Goal: Information Seeking & Learning: Find specific fact

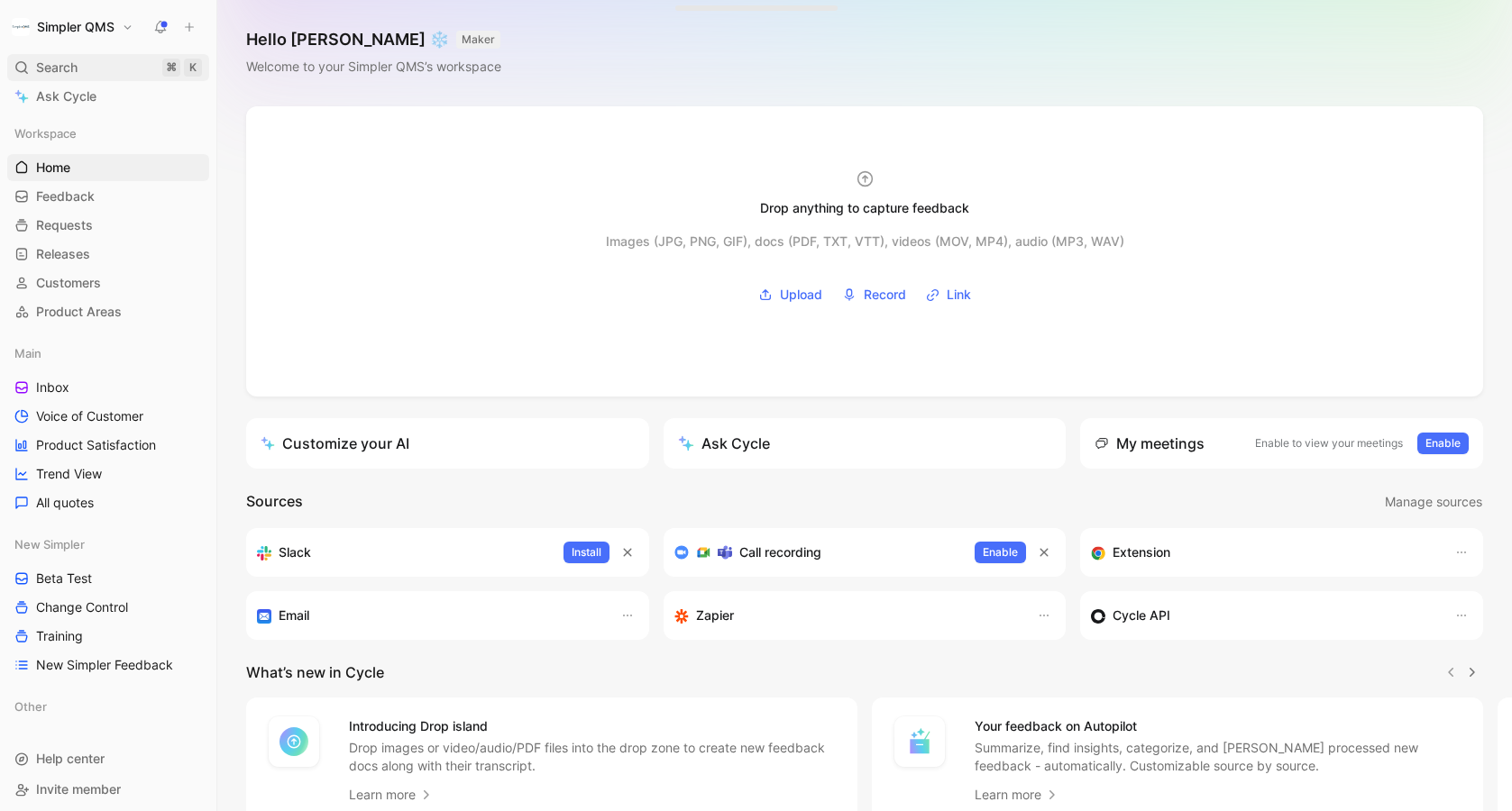
click at [49, 69] on span "Search" at bounding box center [57, 67] width 42 height 21
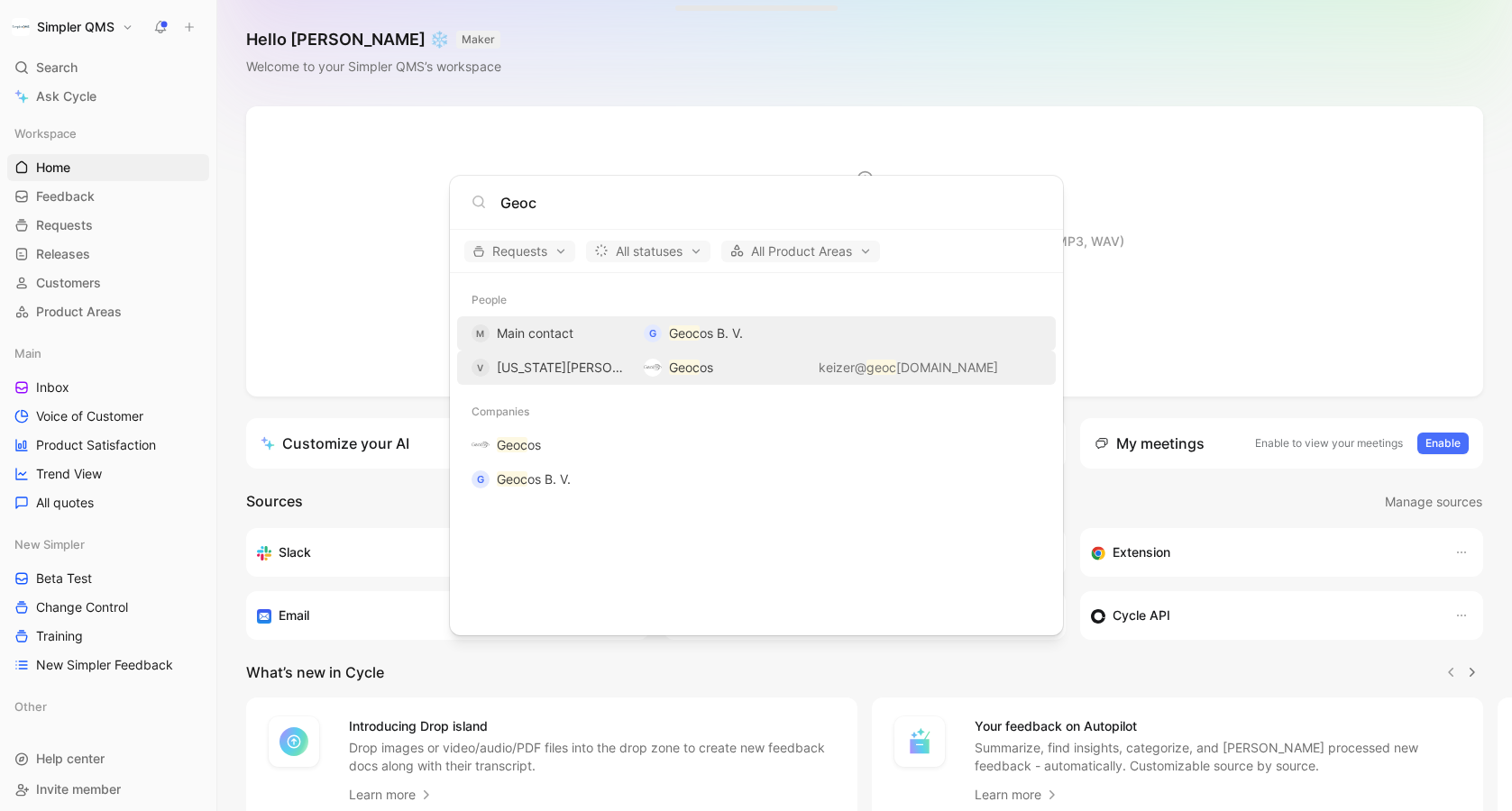
type input "Geoc"
click at [594, 369] on div "V [US_STATE][PERSON_NAME]" at bounding box center [551, 367] width 158 height 21
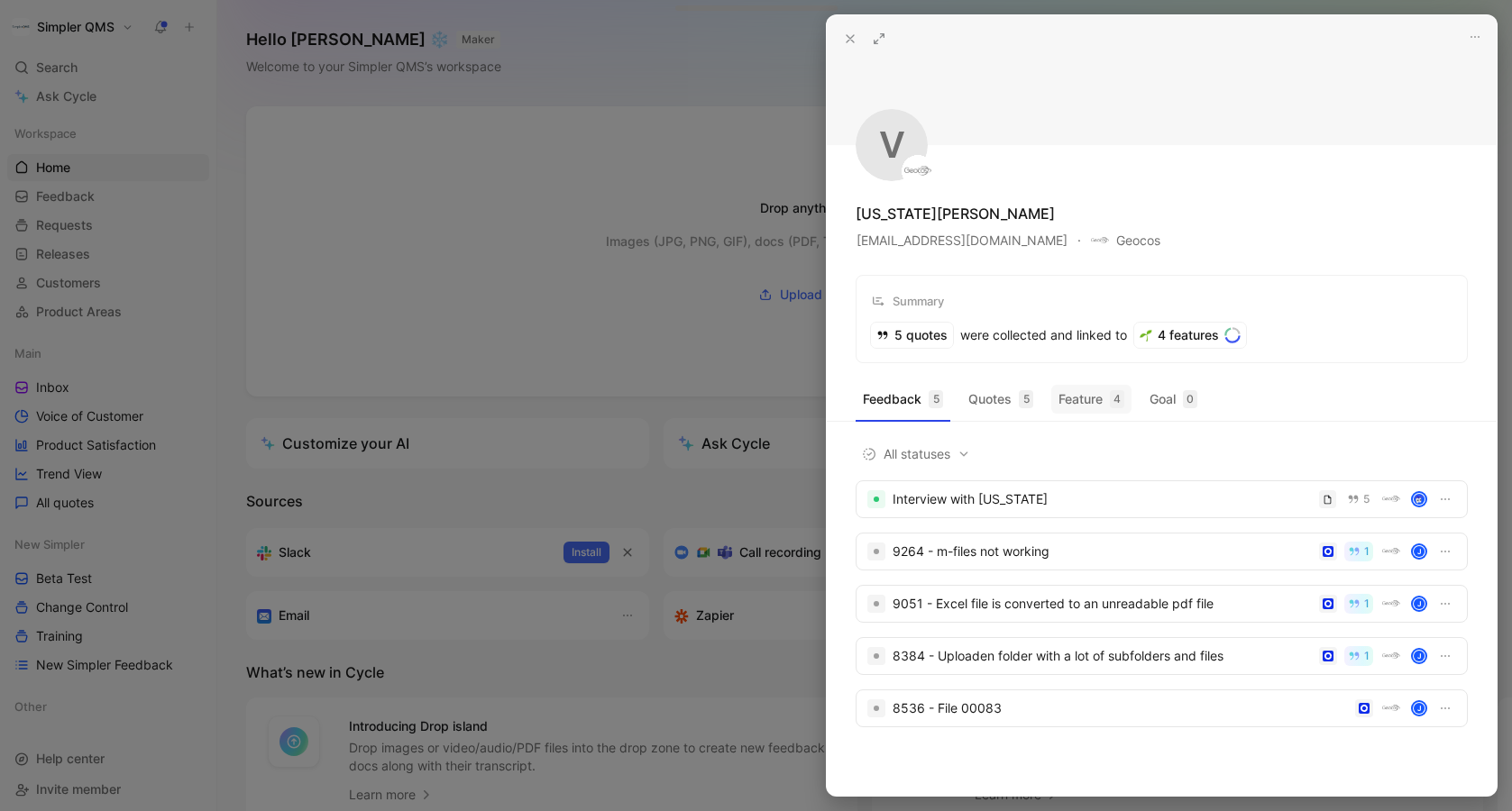
click at [1080, 403] on button "Feature 4" at bounding box center [1091, 399] width 81 height 29
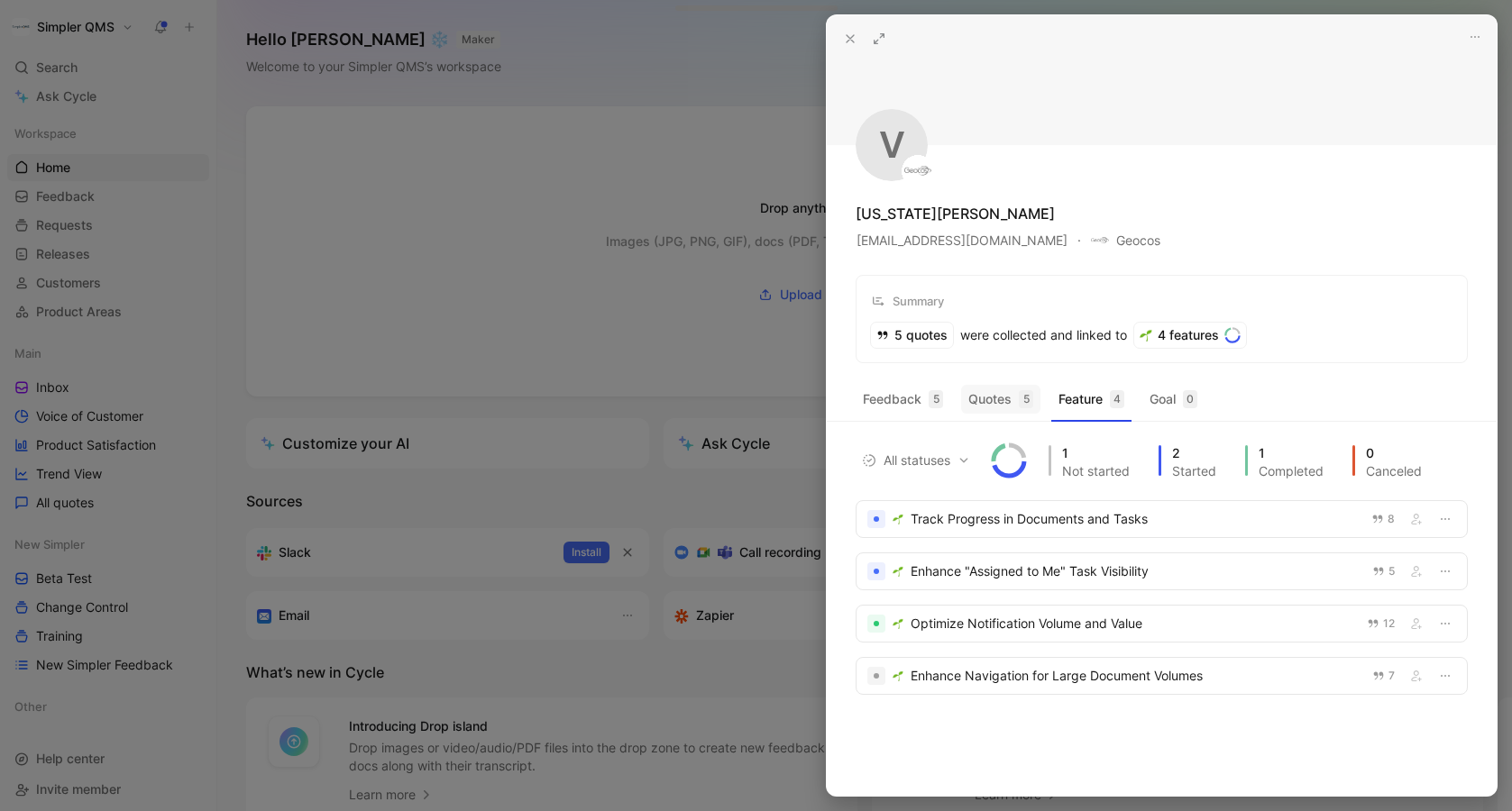
click at [982, 407] on button "Quotes 5" at bounding box center [1001, 399] width 80 height 29
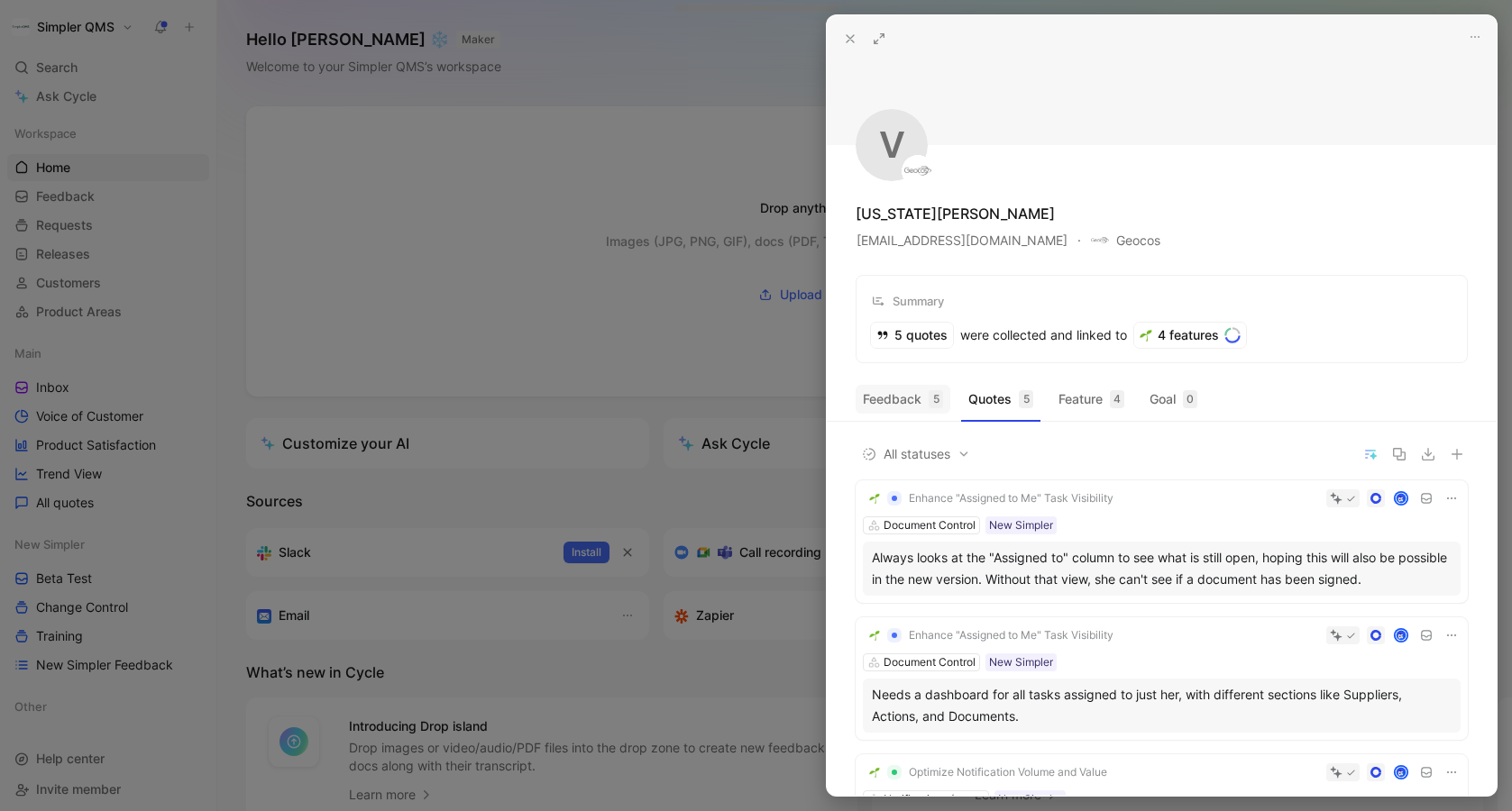
click at [902, 398] on button "Feedback 5" at bounding box center [903, 399] width 95 height 29
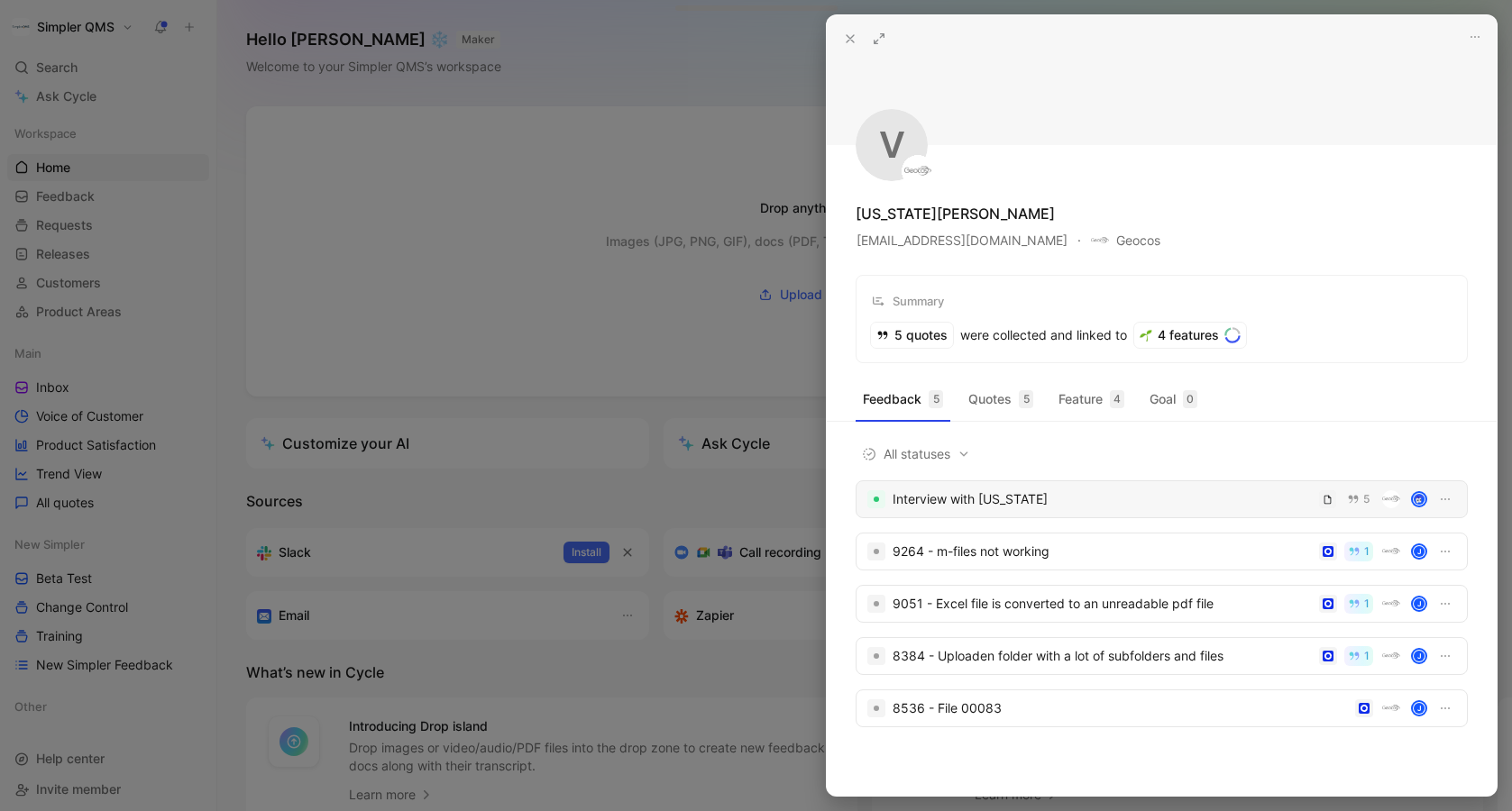
click at [1159, 505] on div "Interview with [US_STATE]" at bounding box center [1102, 499] width 419 height 21
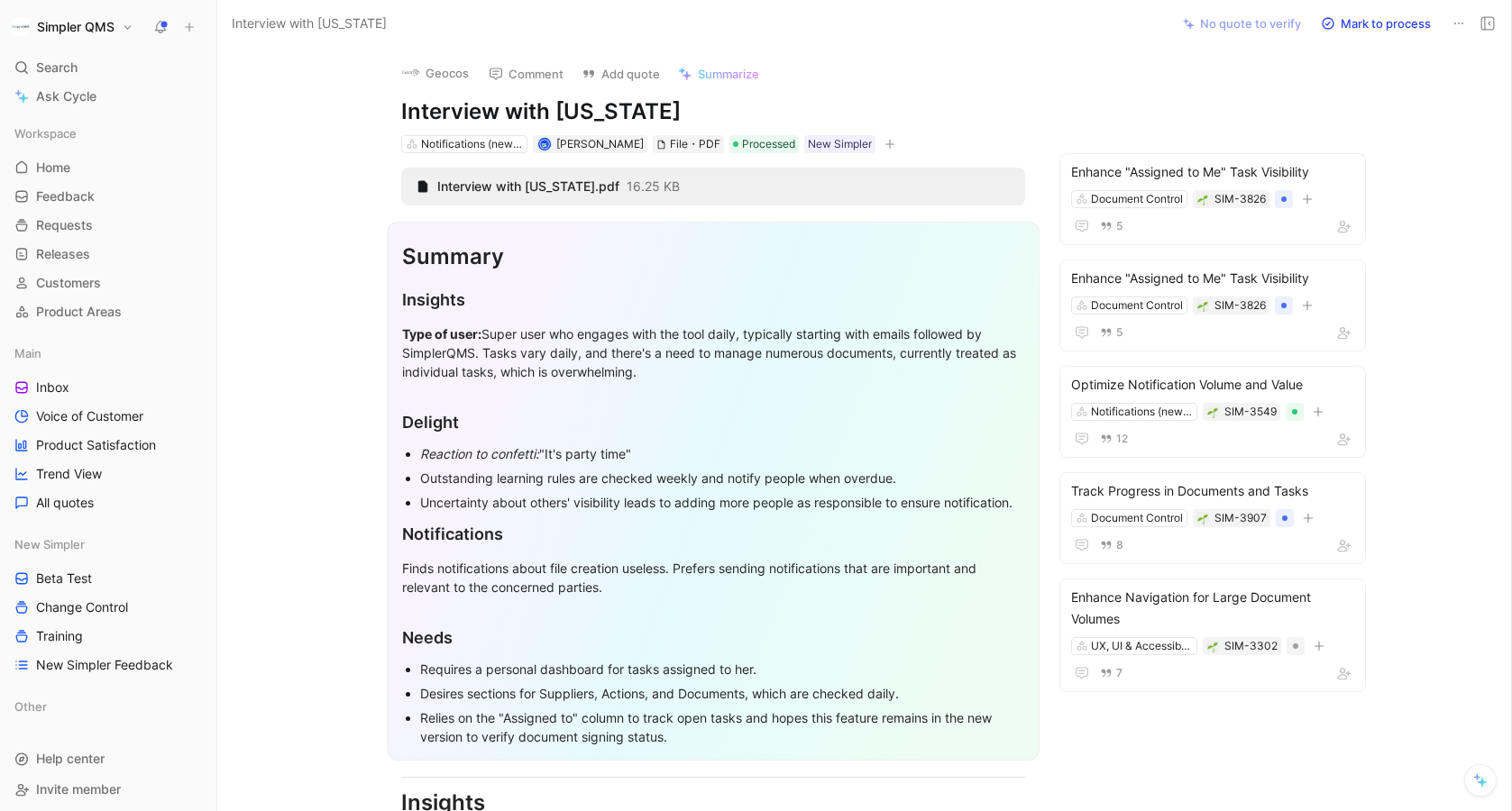
click at [432, 70] on button "Geocos" at bounding box center [435, 72] width 83 height 27
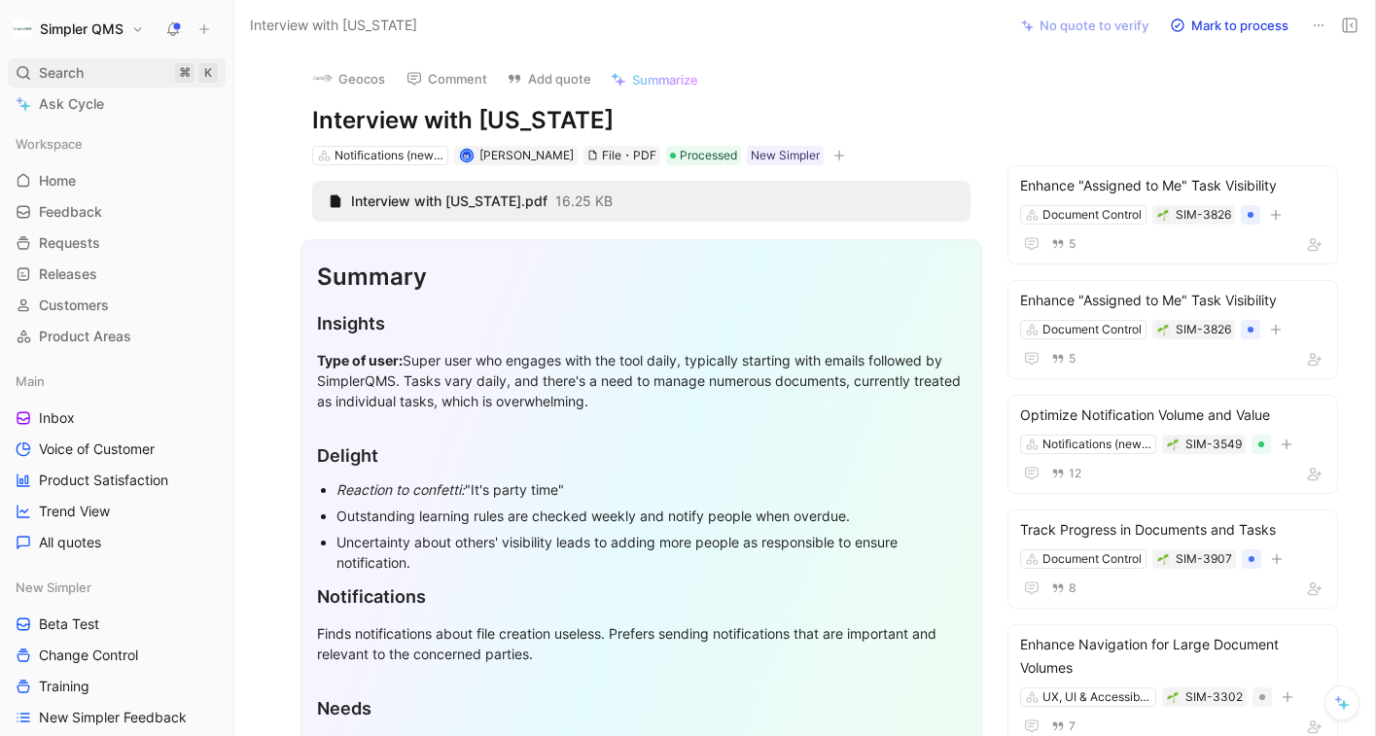
click at [73, 75] on span "Search" at bounding box center [61, 72] width 45 height 23
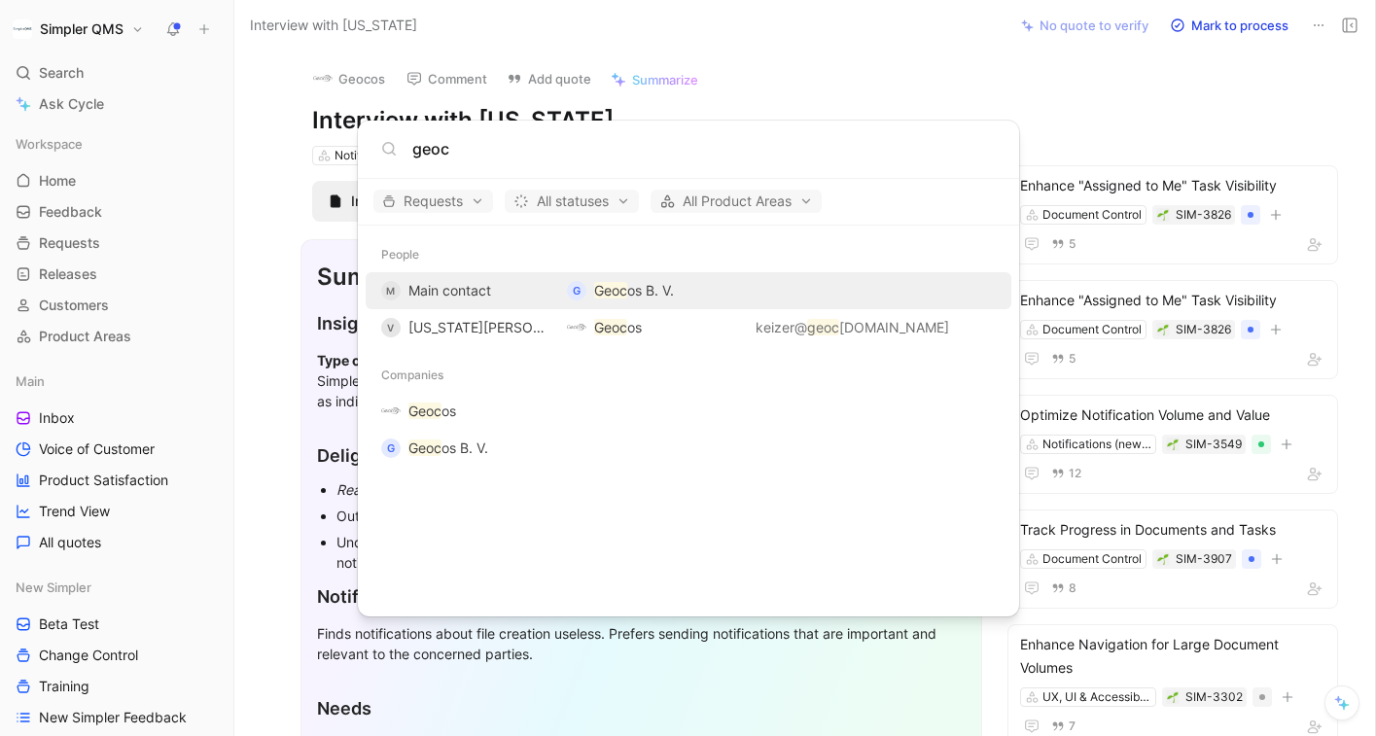
type input "geoc"
click at [507, 290] on div "M Main contact" at bounding box center [466, 290] width 170 height 23
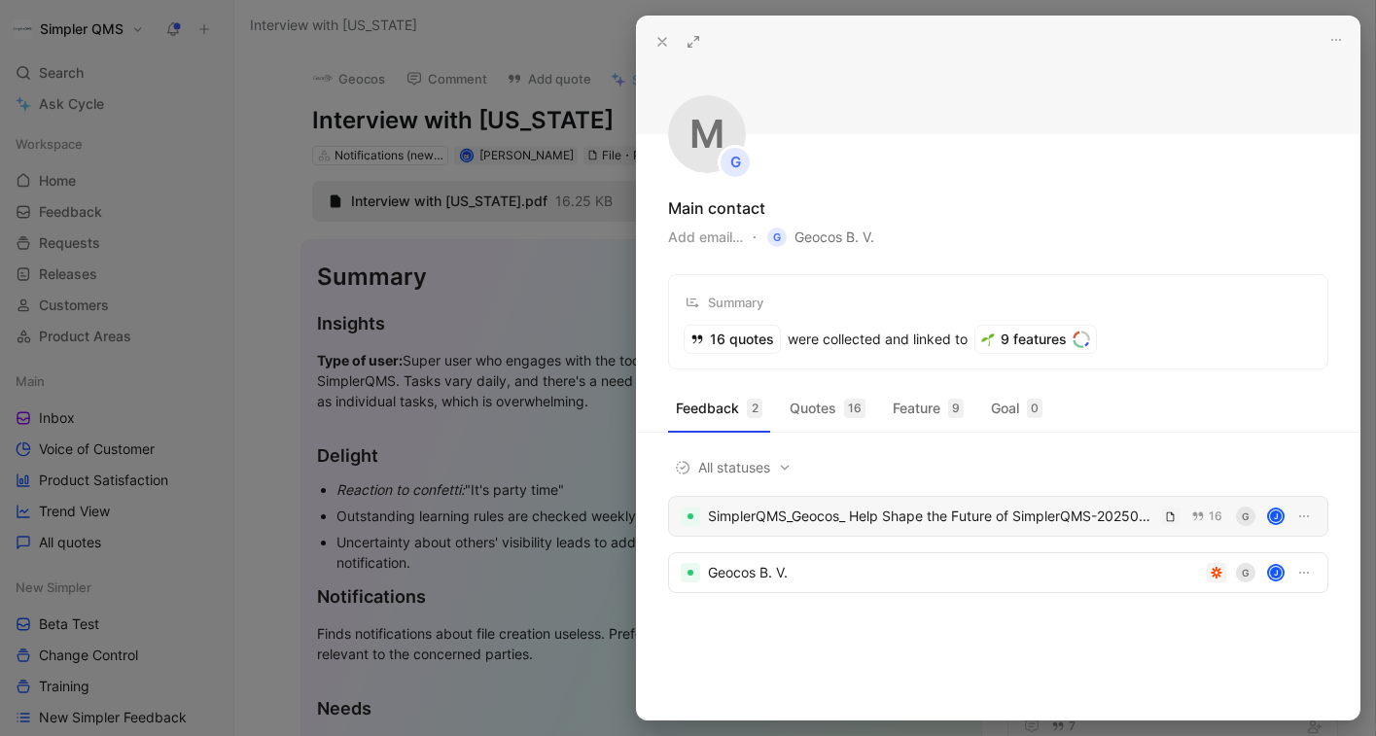
click at [901, 522] on div "SimplerQMS_Geocos_ Help Shape the Future of SimplerQMS-20250422_140321-Meeting …" at bounding box center [931, 516] width 446 height 23
